Goal: Answer question/provide support: Share knowledge or assist other users

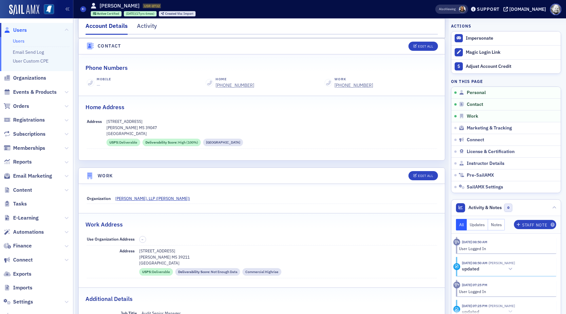
scroll to position [280, 0]
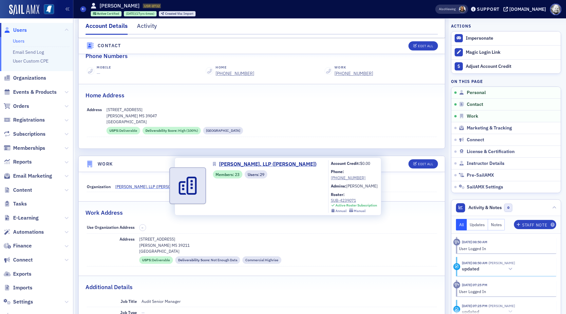
click at [148, 184] on span "Forvis Mazars, LLP (Jackson)" at bounding box center [152, 186] width 75 height 6
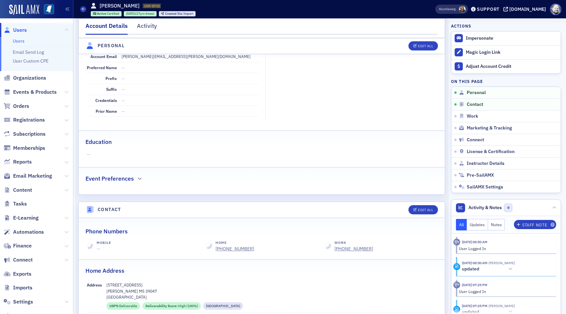
scroll to position [0, 0]
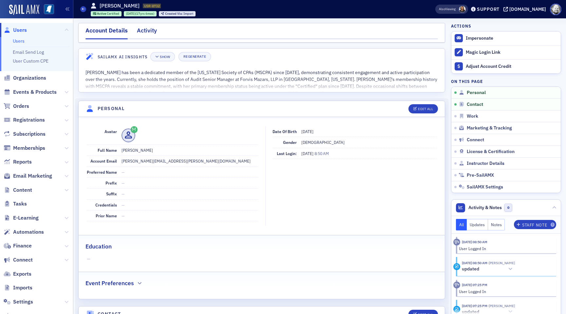
click at [147, 28] on div "Activity" at bounding box center [147, 32] width 20 height 12
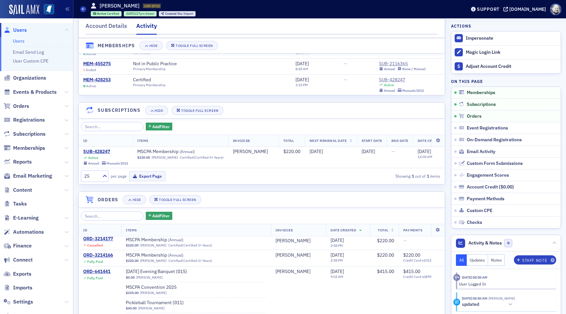
scroll to position [23, 0]
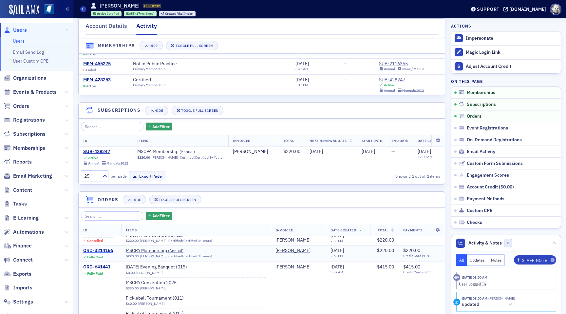
click at [107, 248] on div "ORD-3214166" at bounding box center [98, 251] width 30 height 6
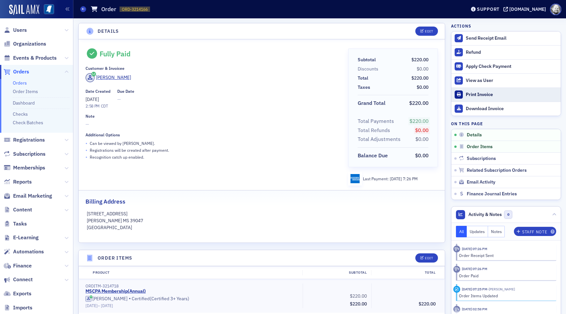
click at [470, 92] on div "Print Invoice" at bounding box center [512, 95] width 92 height 6
click at [430, 33] on button "Edit" at bounding box center [426, 31] width 23 height 9
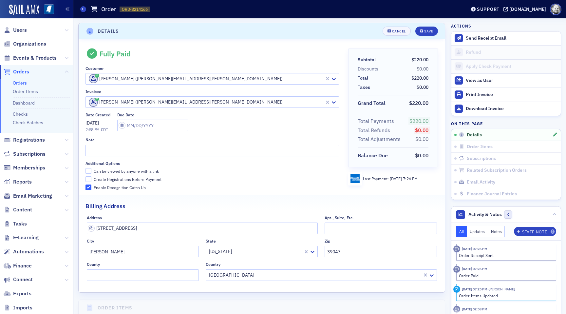
scroll to position [1, 0]
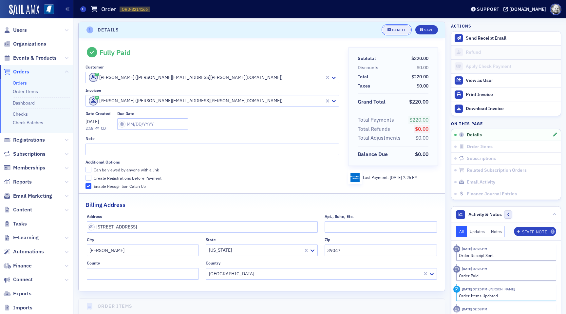
click at [395, 32] on button "Cancel" at bounding box center [397, 29] width 28 height 9
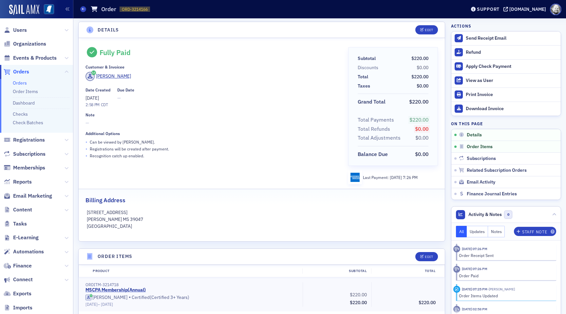
scroll to position [0, 0]
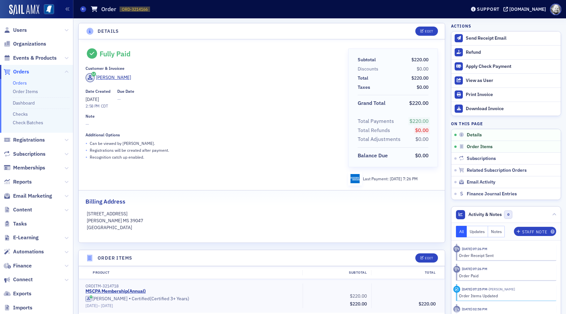
click at [215, 106] on div "Date Created 7/14/2025 2:58 PM CDT Due Date —" at bounding box center [212, 99] width 253 height 20
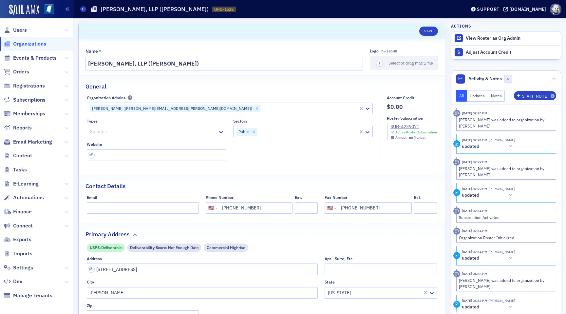
select select "US"
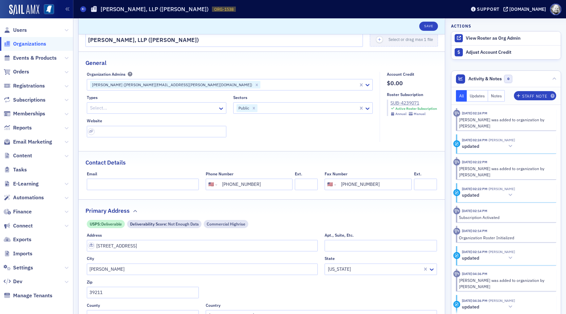
scroll to position [26, 0]
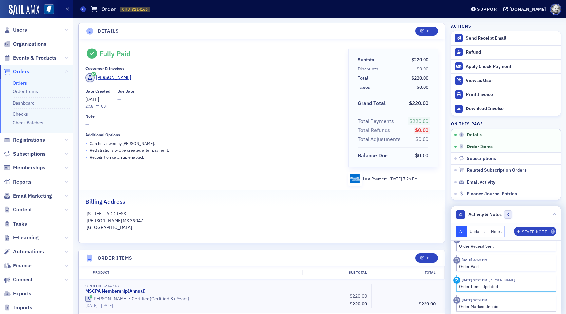
scroll to position [10, 0]
click at [553, 215] on icon at bounding box center [554, 215] width 4 height 4
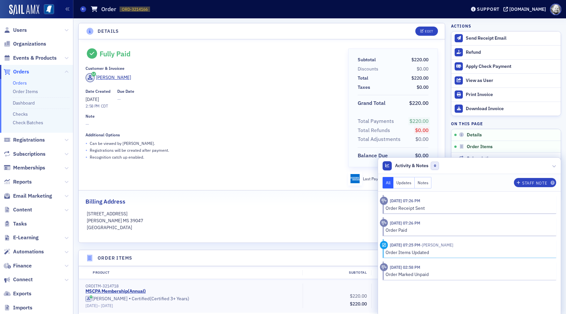
click at [258, 195] on div "Billing Address" at bounding box center [262, 197] width 353 height 15
click at [553, 164] on icon at bounding box center [554, 166] width 4 height 4
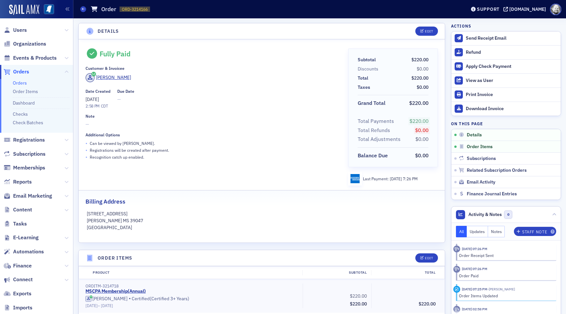
click at [21, 83] on link "Orders" at bounding box center [20, 83] width 14 height 6
click at [108, 78] on div "[PERSON_NAME]" at bounding box center [113, 77] width 35 height 7
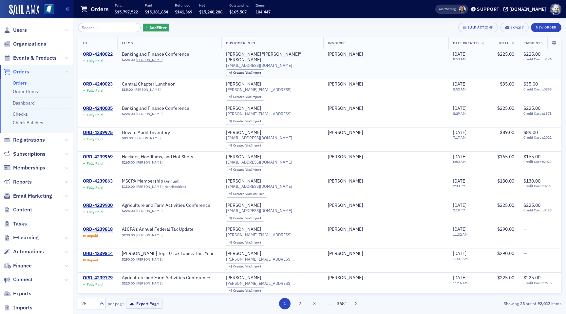
click at [89, 53] on div "ORD-4240022" at bounding box center [98, 54] width 30 height 6
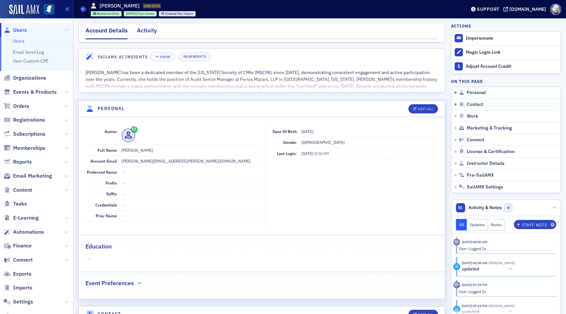
click at [142, 32] on div "Activity" at bounding box center [147, 32] width 20 height 12
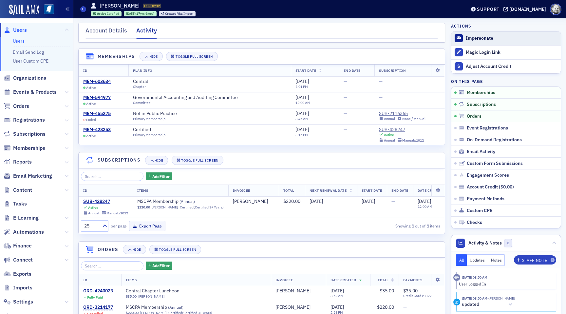
click at [474, 37] on button "Impersonate" at bounding box center [480, 38] width 28 height 6
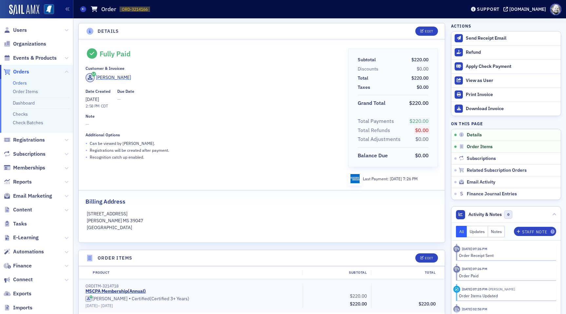
click at [111, 76] on div "[PERSON_NAME]" at bounding box center [113, 77] width 35 height 7
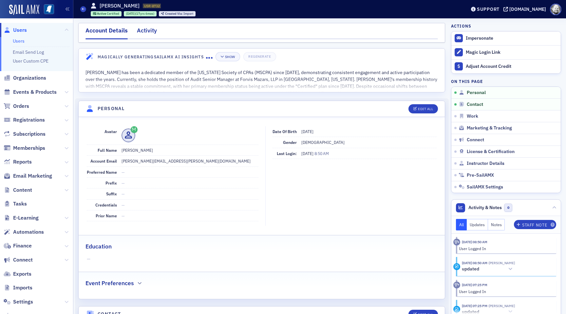
click at [148, 27] on div "Activity" at bounding box center [147, 32] width 20 height 12
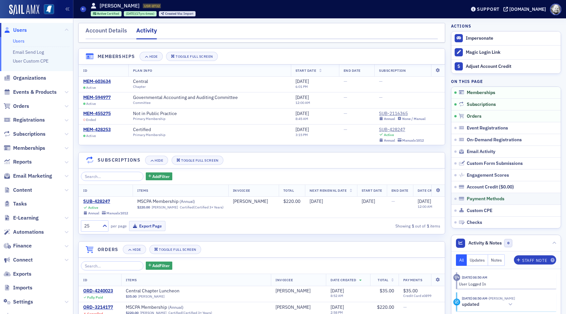
click at [477, 195] on link "Payment Methods" at bounding box center [506, 199] width 109 height 12
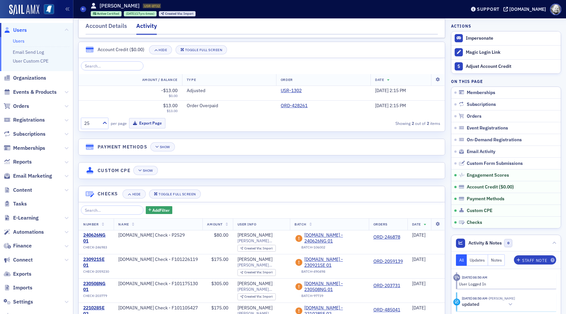
scroll to position [1185, 0]
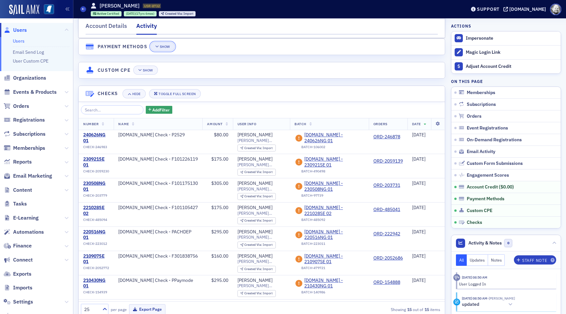
click at [169, 49] on button "Show" at bounding box center [162, 46] width 25 height 9
